Goal: Task Accomplishment & Management: Manage account settings

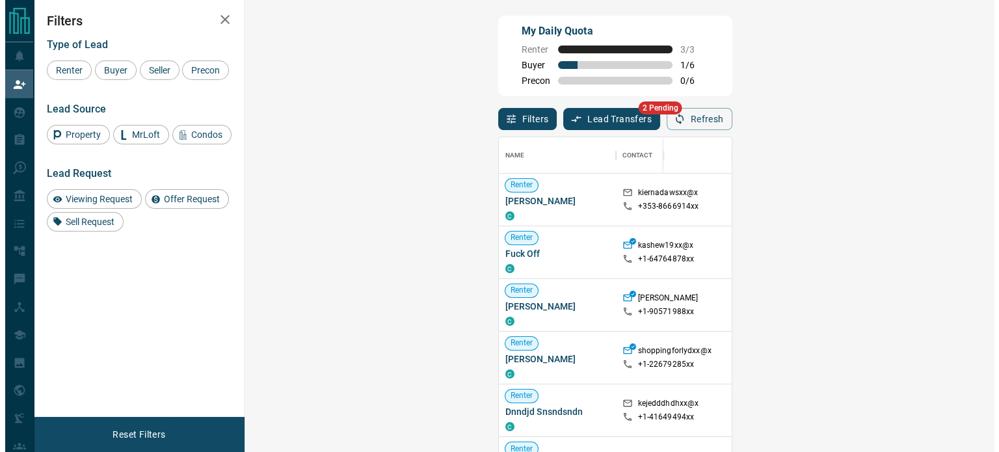
scroll to position [10, 10]
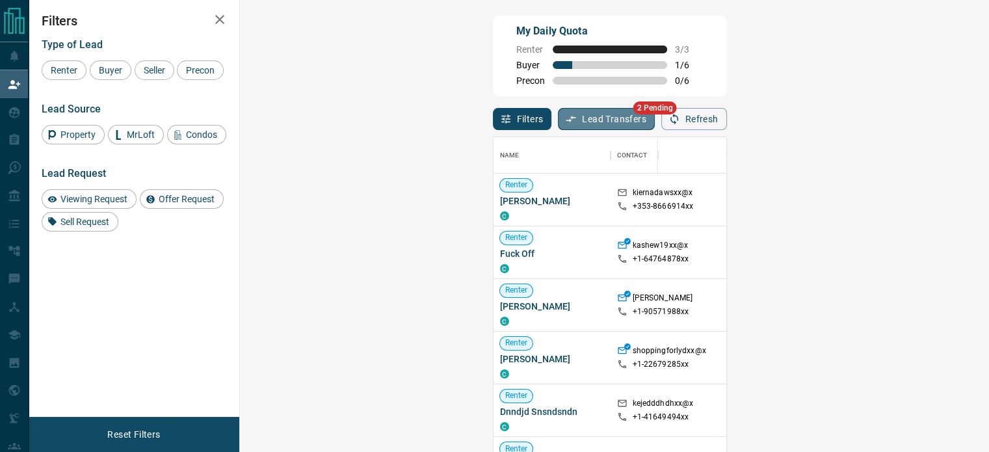
click at [558, 116] on button "Lead Transfers" at bounding box center [606, 119] width 97 height 22
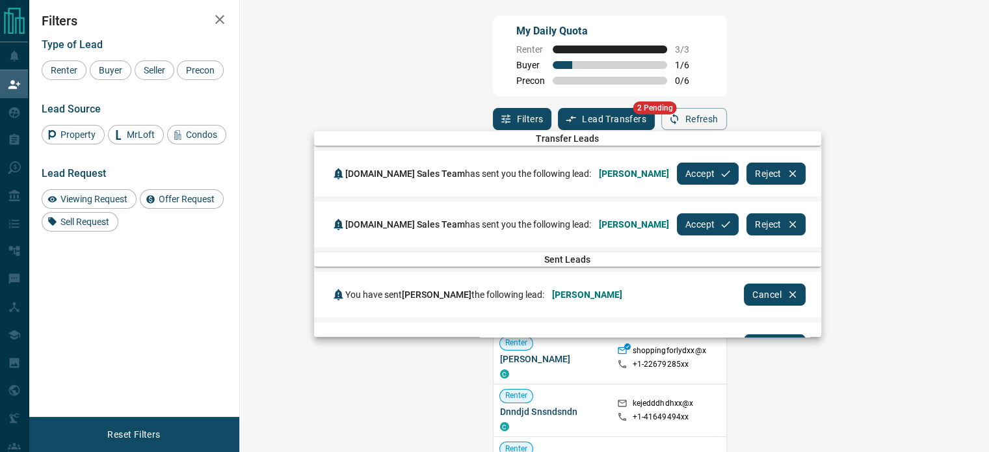
click at [720, 170] on icon "button" at bounding box center [726, 174] width 12 height 12
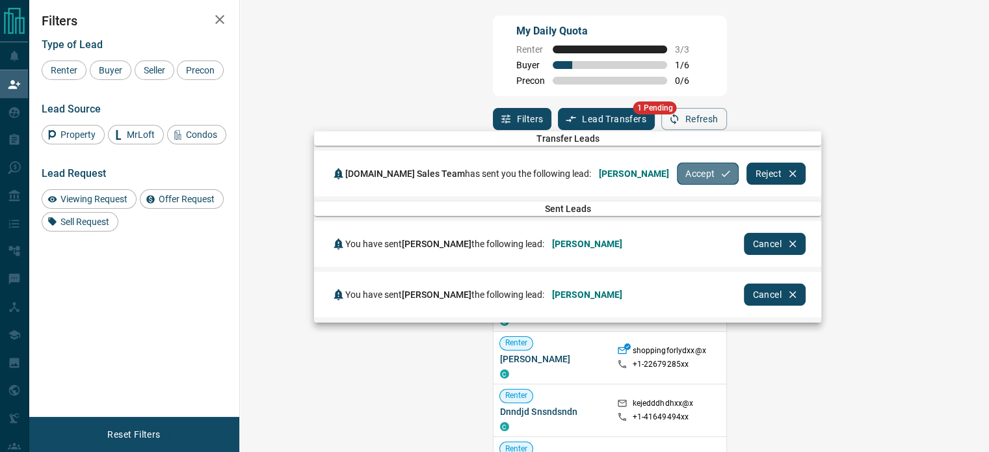
click at [677, 173] on button "Accept" at bounding box center [708, 174] width 62 height 22
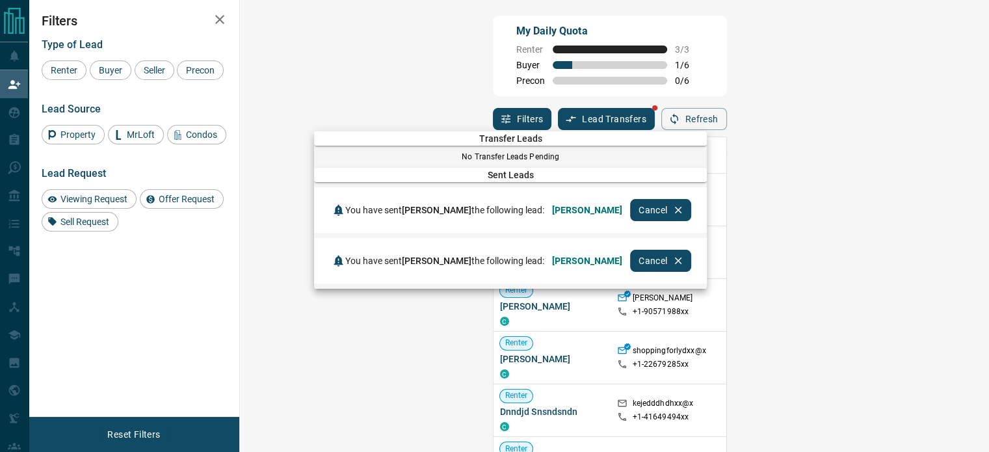
click at [746, 71] on div at bounding box center [494, 226] width 989 height 452
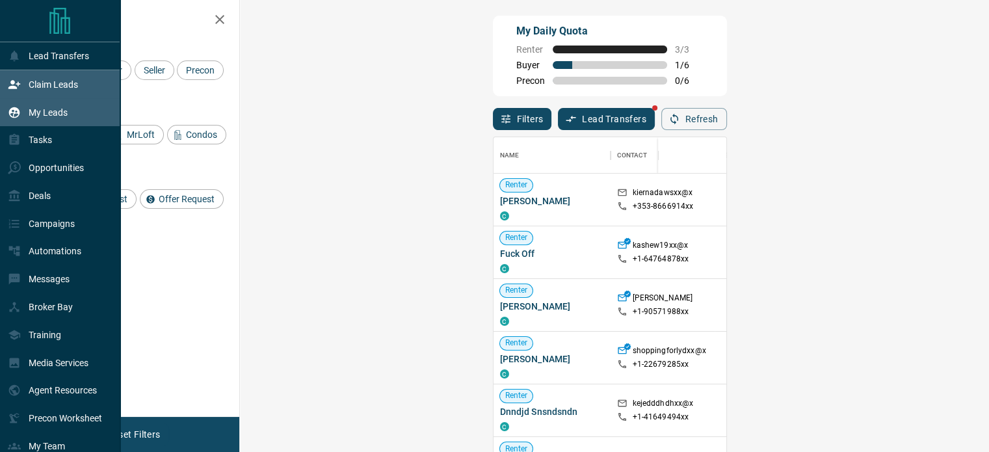
click at [36, 109] on p "My Leads" at bounding box center [48, 112] width 39 height 10
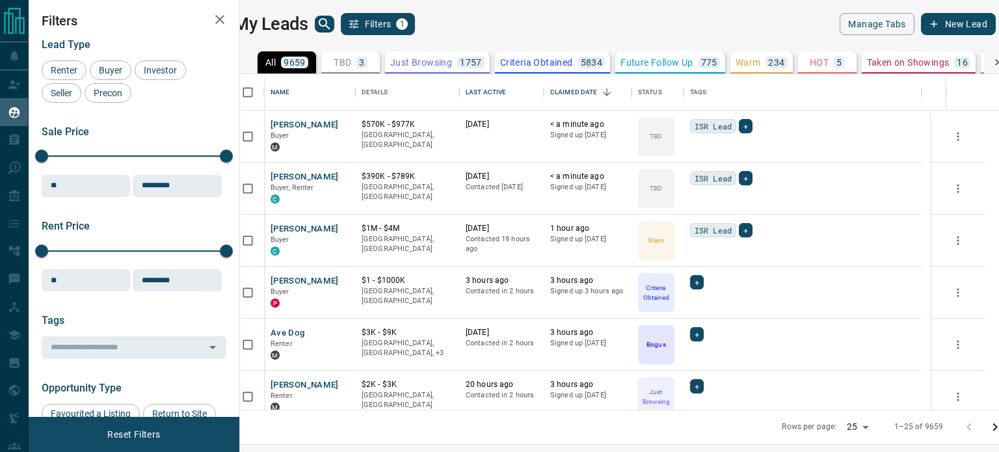
scroll to position [326, 743]
click at [328, 23] on icon "search button" at bounding box center [325, 24] width 16 height 16
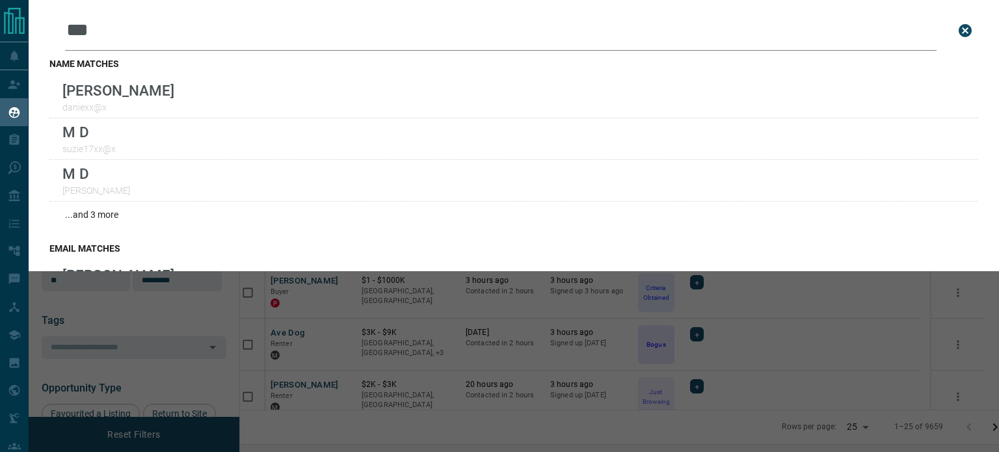
click at [108, 29] on input "***" at bounding box center [500, 30] width 871 height 40
type input "*"
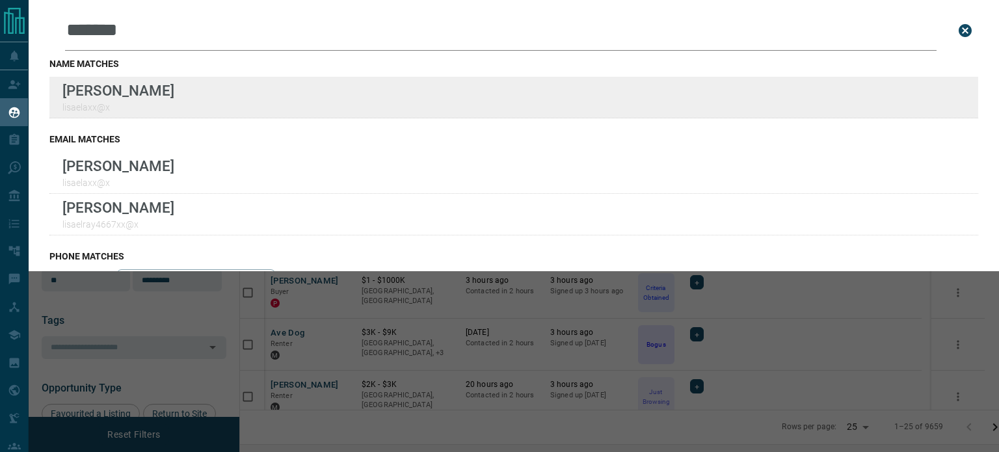
type input "*******"
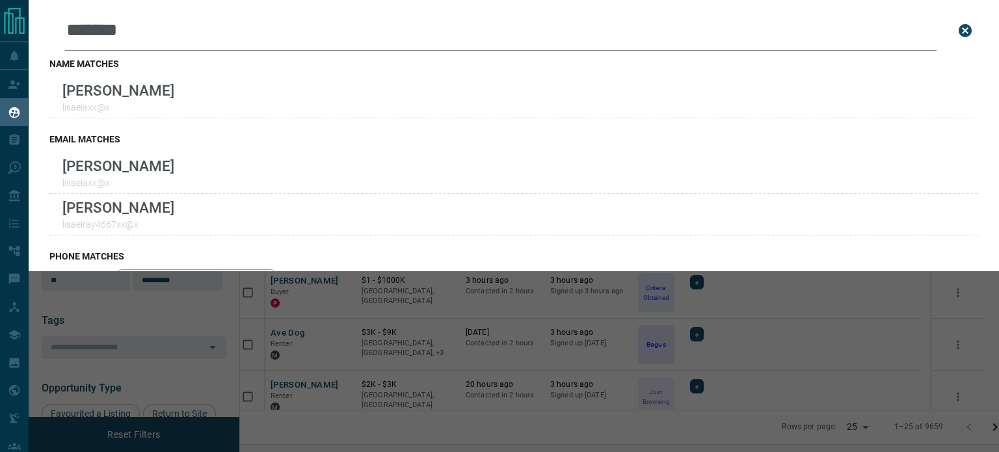
click at [958, 28] on icon "close search bar" at bounding box center [964, 30] width 13 height 13
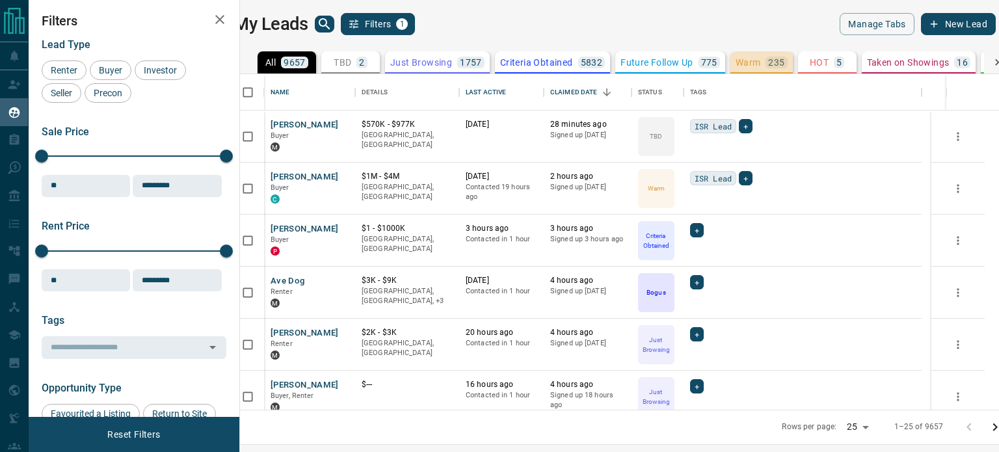
click at [757, 62] on p "Warm" at bounding box center [747, 62] width 25 height 9
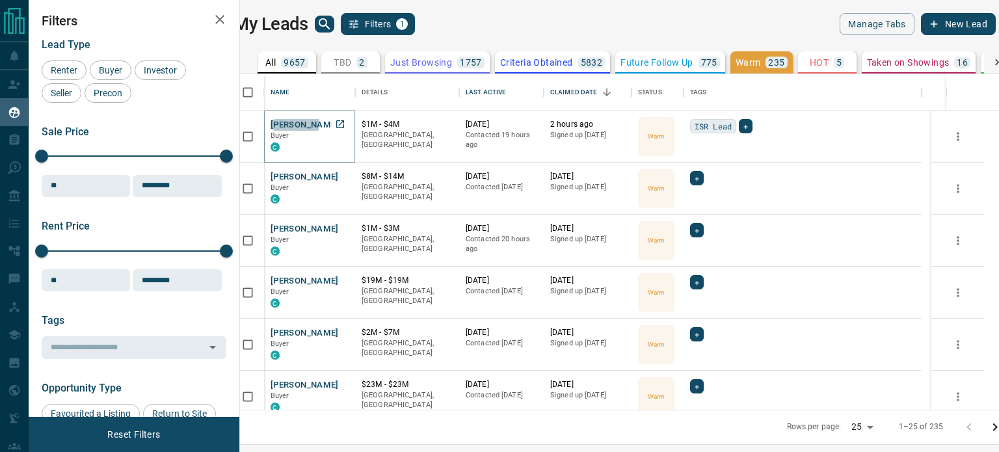
click at [303, 123] on button "[PERSON_NAME]" at bounding box center [304, 125] width 68 height 12
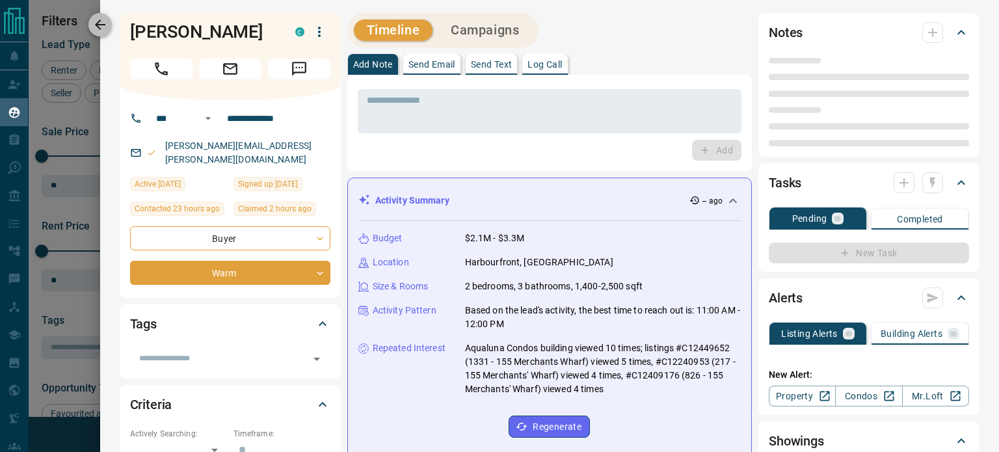
click at [104, 23] on icon "button" at bounding box center [100, 25] width 16 height 16
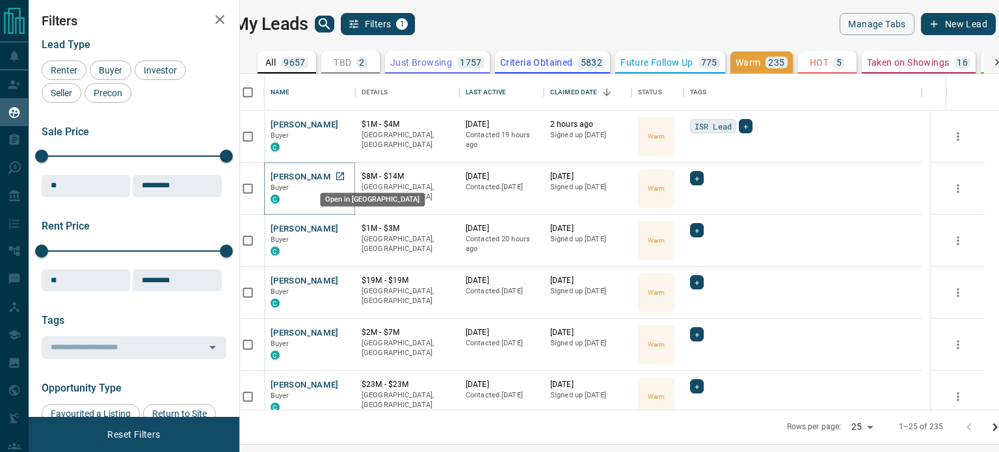
click at [345, 176] on icon "Open in New Tab" at bounding box center [340, 176] width 10 height 10
click at [345, 228] on icon "Open in New Tab" at bounding box center [340, 228] width 10 height 10
click at [345, 280] on icon "Open in New Tab" at bounding box center [340, 280] width 10 height 10
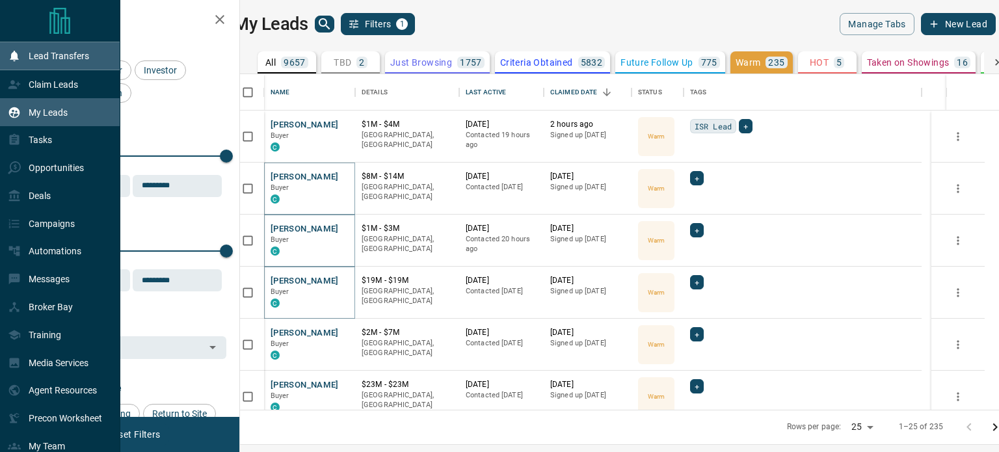
click at [18, 64] on div "Lead Transfers" at bounding box center [48, 56] width 81 height 21
